Goal: Task Accomplishment & Management: Manage account settings

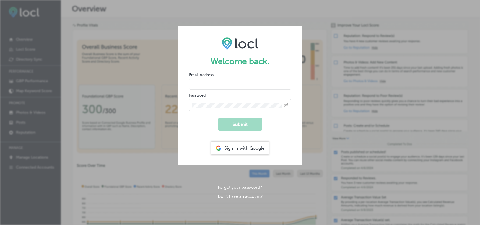
click at [205, 81] on input "email" at bounding box center [240, 84] width 102 height 11
type input "[PERSON_NAME][EMAIL_ADDRESS][DOMAIN_NAME]"
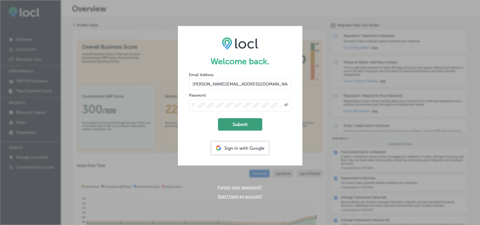
click at [252, 124] on button "Submit" at bounding box center [240, 124] width 44 height 12
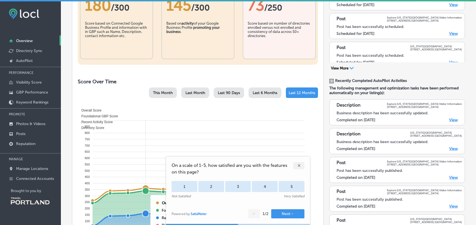
scroll to position [253, 0]
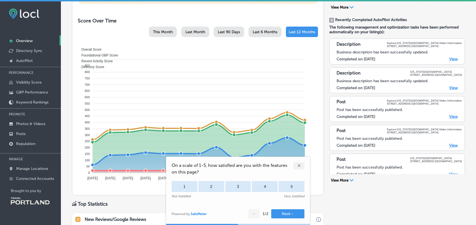
click at [299, 166] on div "✕" at bounding box center [298, 165] width 11 height 7
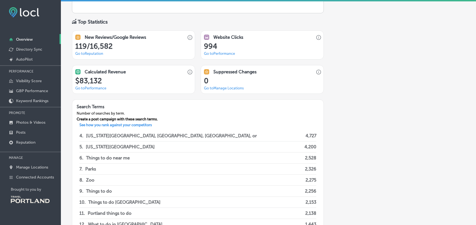
scroll to position [100, 0]
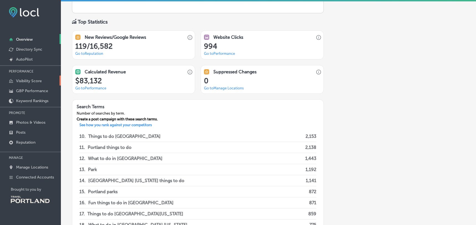
click at [24, 81] on p "Visibility Score" at bounding box center [29, 81] width 26 height 5
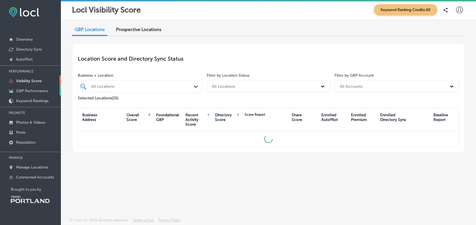
click at [24, 90] on p "GBP Performance" at bounding box center [32, 91] width 32 height 5
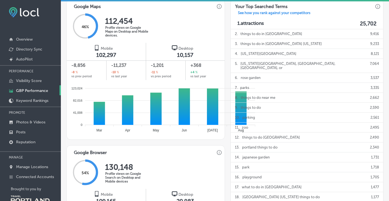
scroll to position [345, 0]
